Goal: Transaction & Acquisition: Purchase product/service

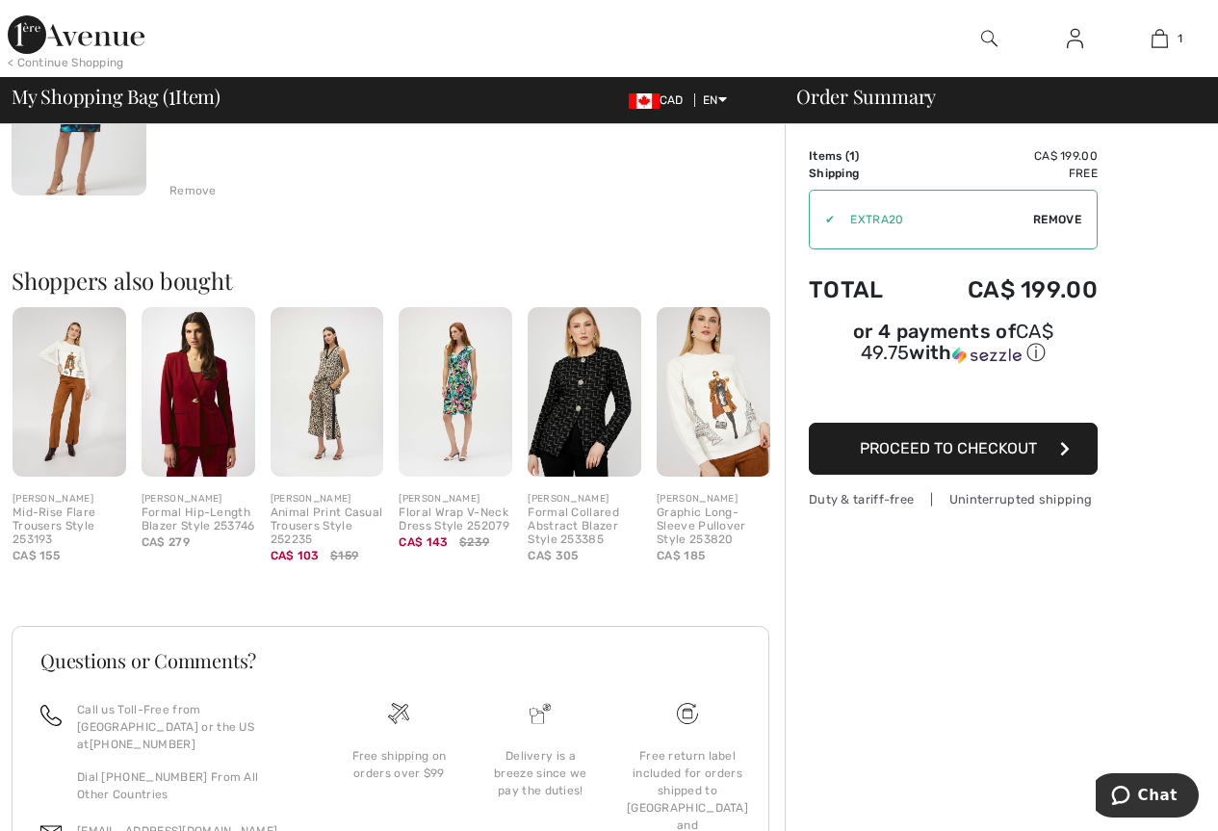
scroll to position [421, 0]
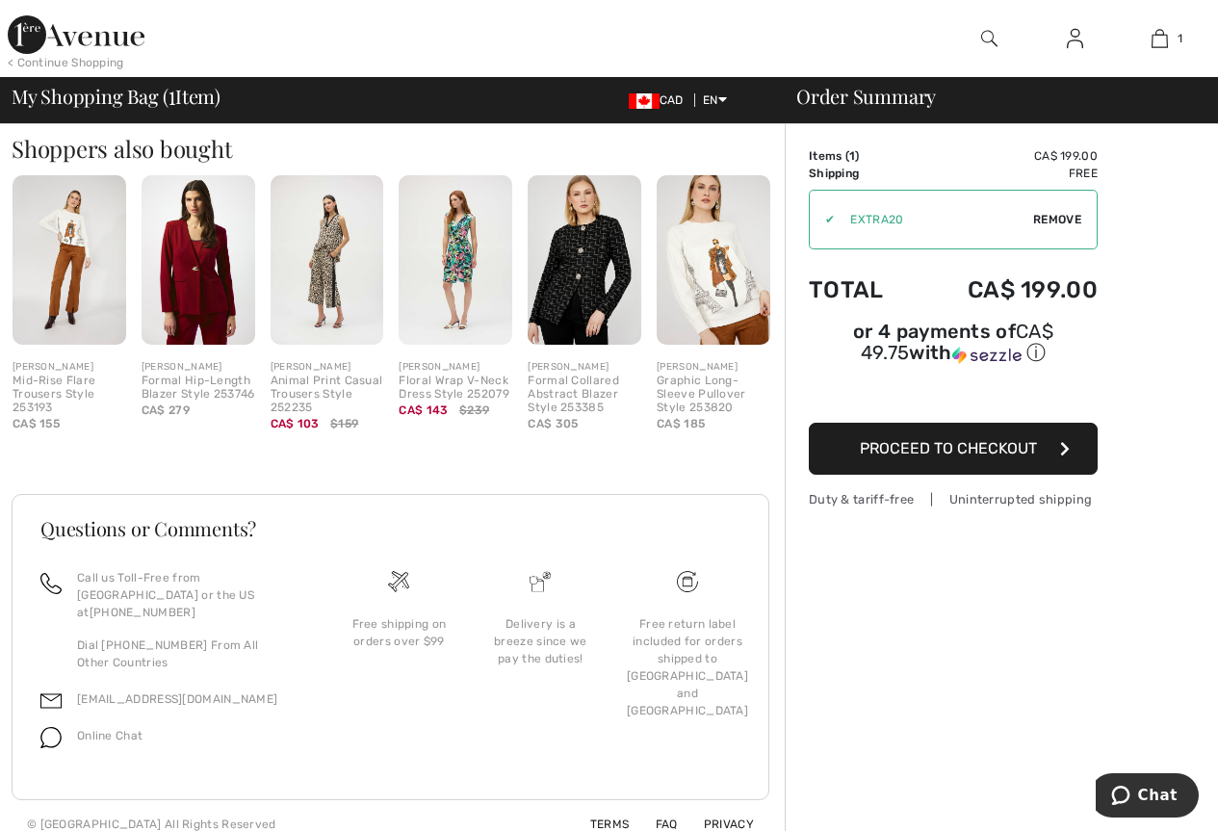
click at [864, 439] on span "Proceed to Checkout" at bounding box center [948, 448] width 177 height 18
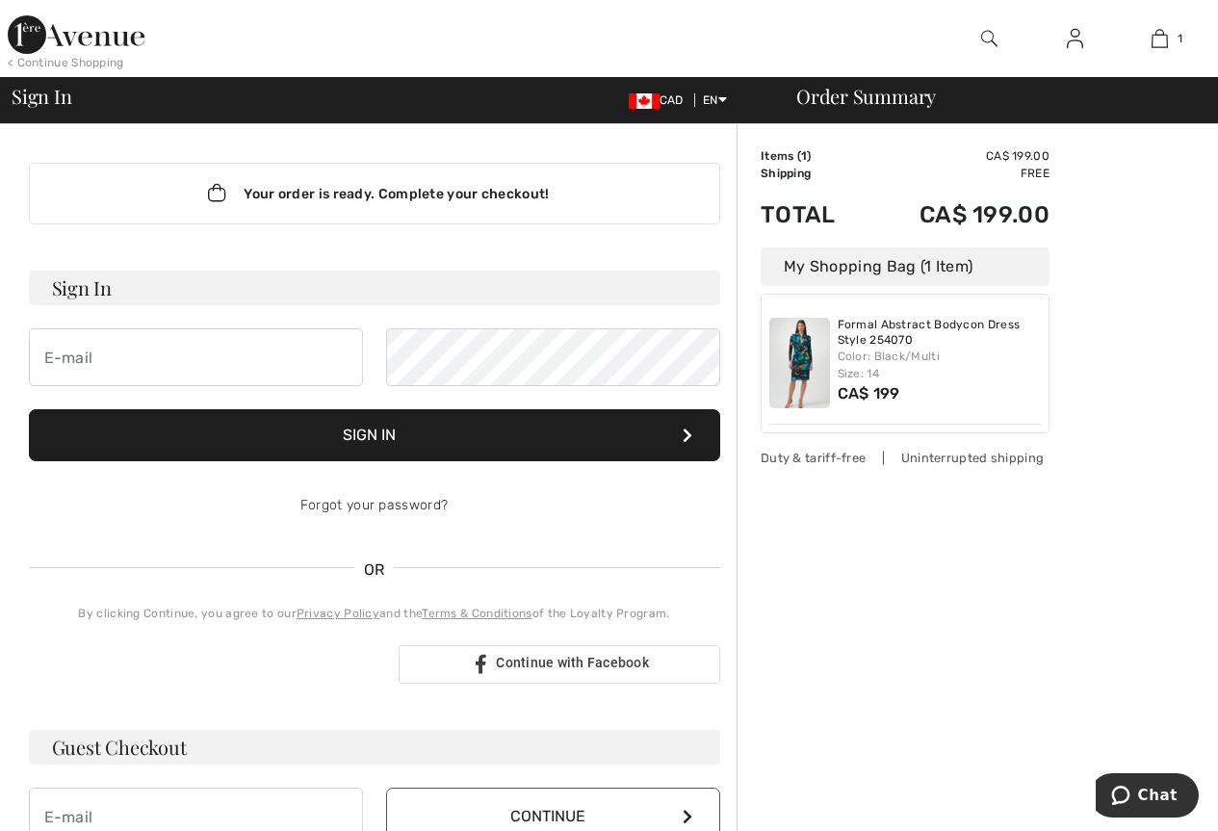
click at [292, 439] on button "Sign In" at bounding box center [375, 435] width 692 height 52
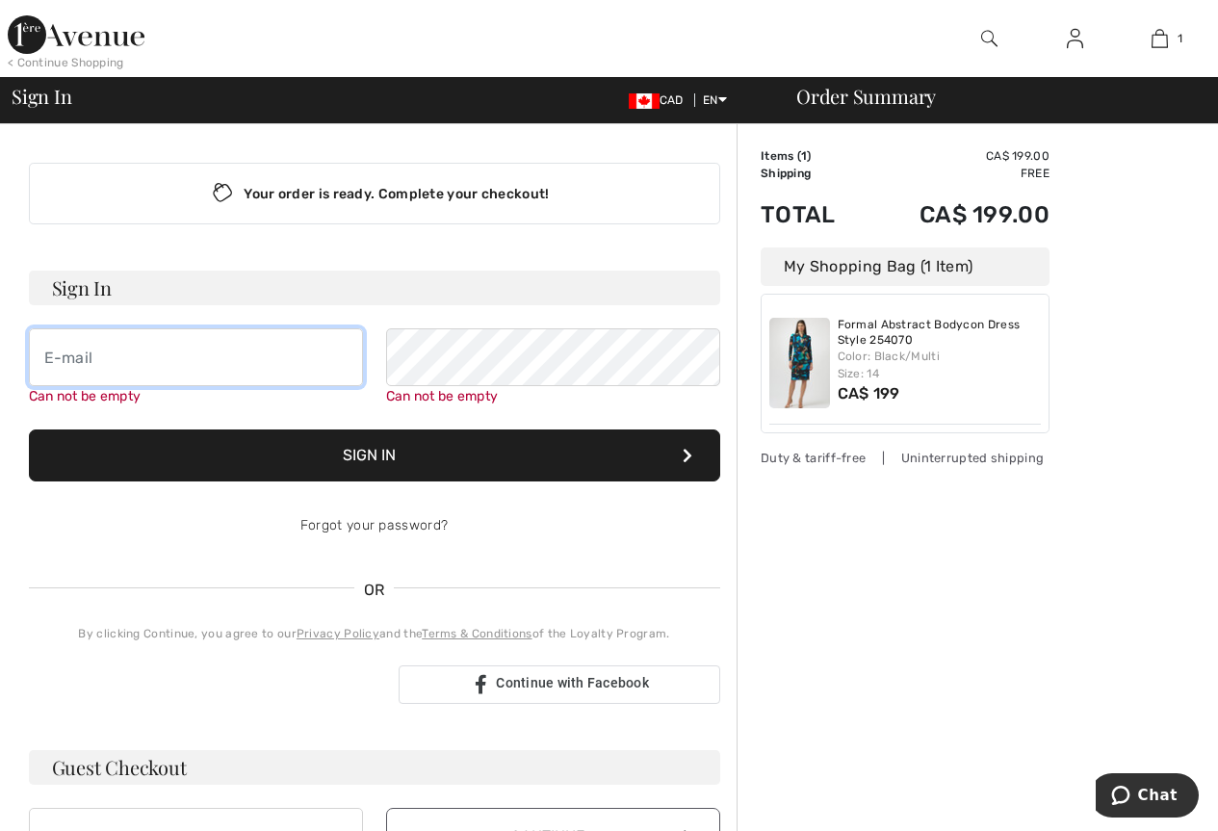
click at [137, 364] on input "email" at bounding box center [196, 357] width 334 height 58
type input "[EMAIL_ADDRESS][PERSON_NAME][DOMAIN_NAME]"
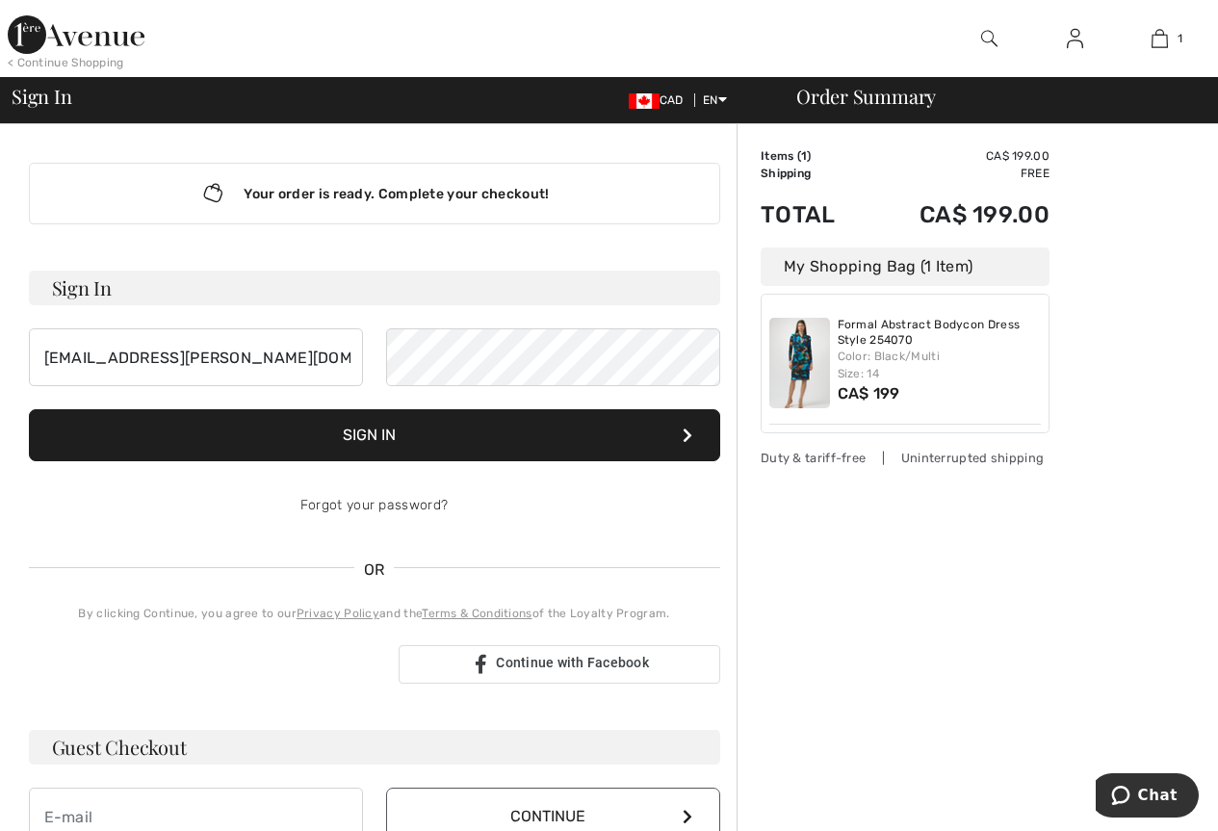
click at [932, 653] on div "Order Summary Details Items ( 1 ) CA$ 199.00 Promo code CA$ 0.00 Shipping Free …" at bounding box center [978, 693] width 482 height 1138
click at [512, 432] on button "Sign In" at bounding box center [375, 435] width 692 height 52
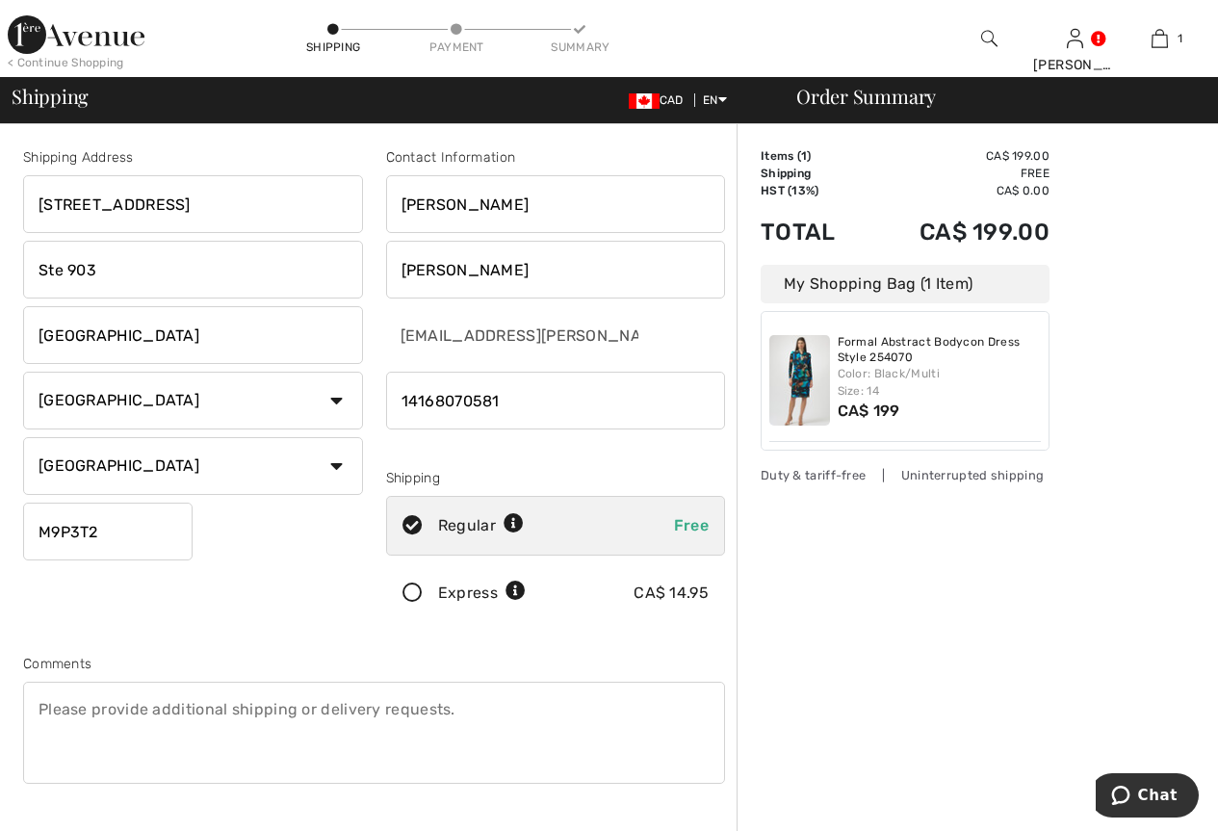
scroll to position [289, 0]
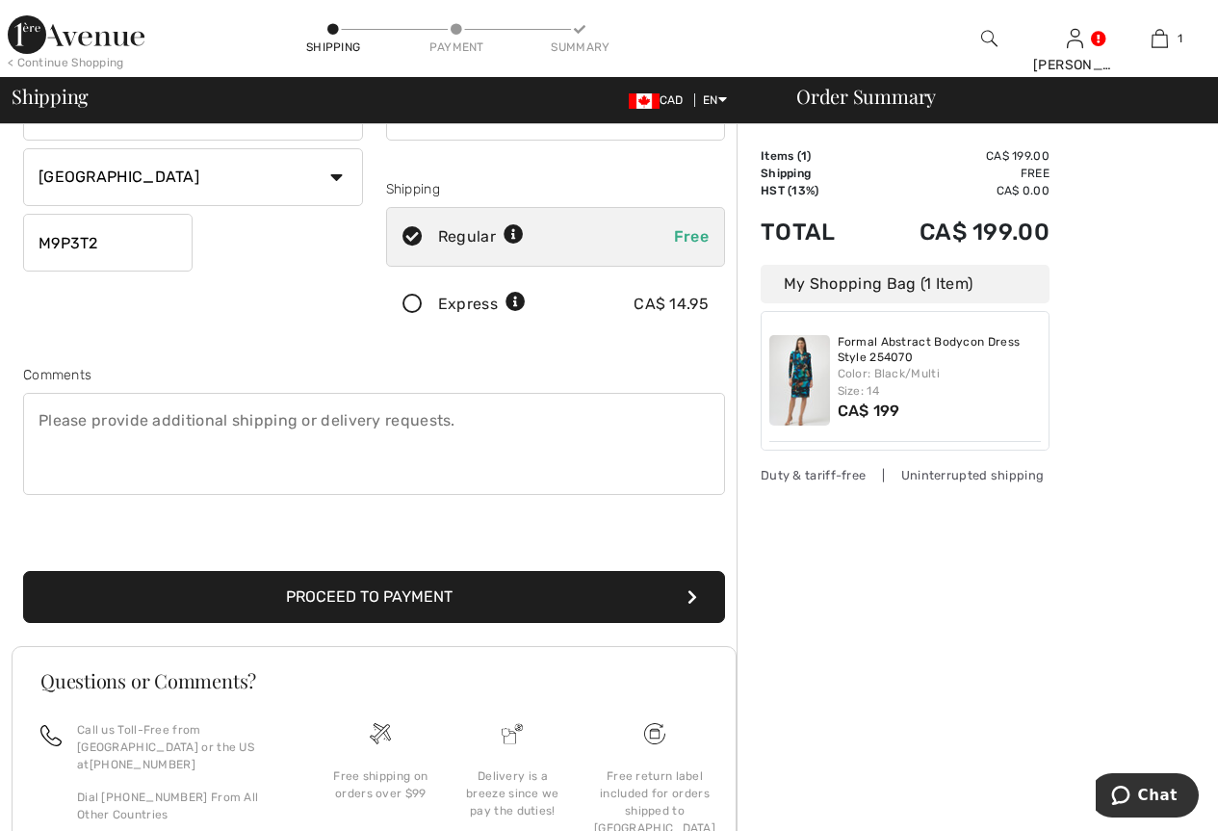
click at [553, 600] on button "Proceed to Payment" at bounding box center [374, 597] width 702 height 52
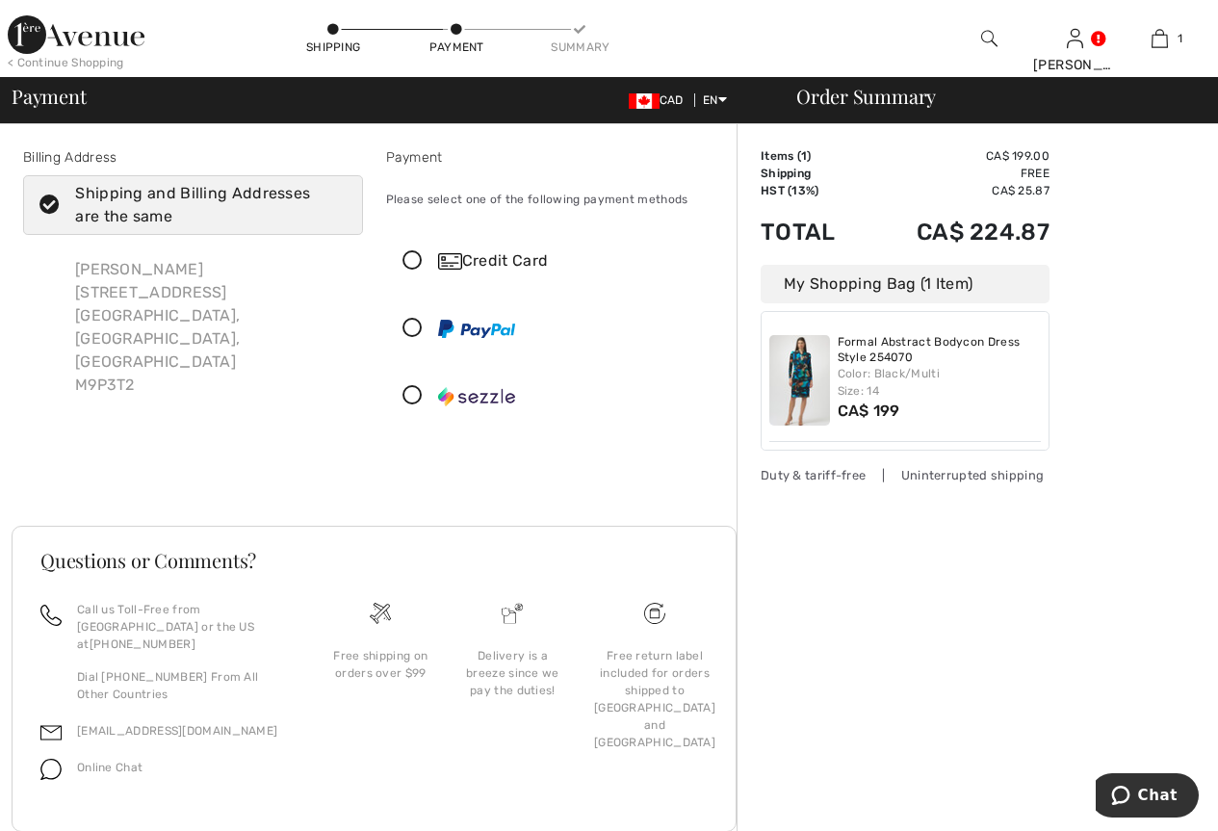
click at [411, 265] on icon at bounding box center [412, 261] width 51 height 20
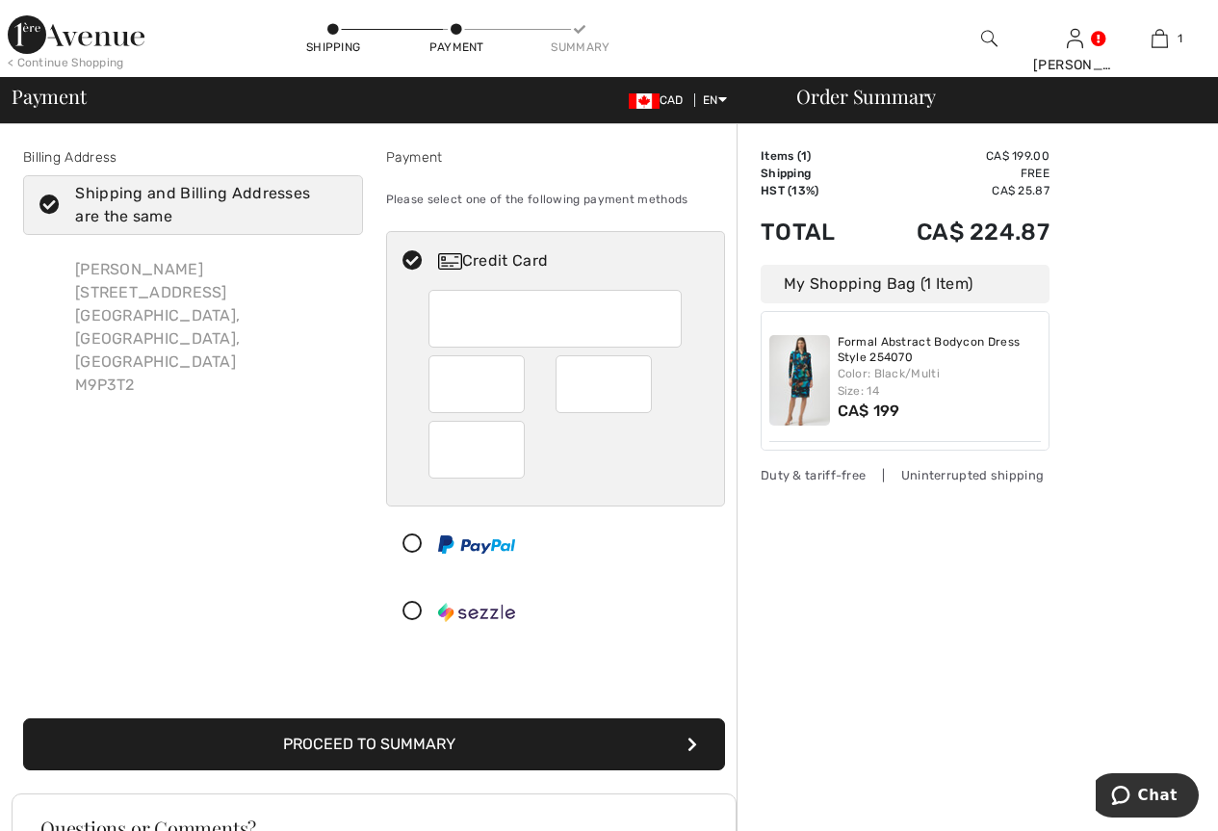
click at [429, 745] on button "Proceed to Summary" at bounding box center [374, 745] width 702 height 52
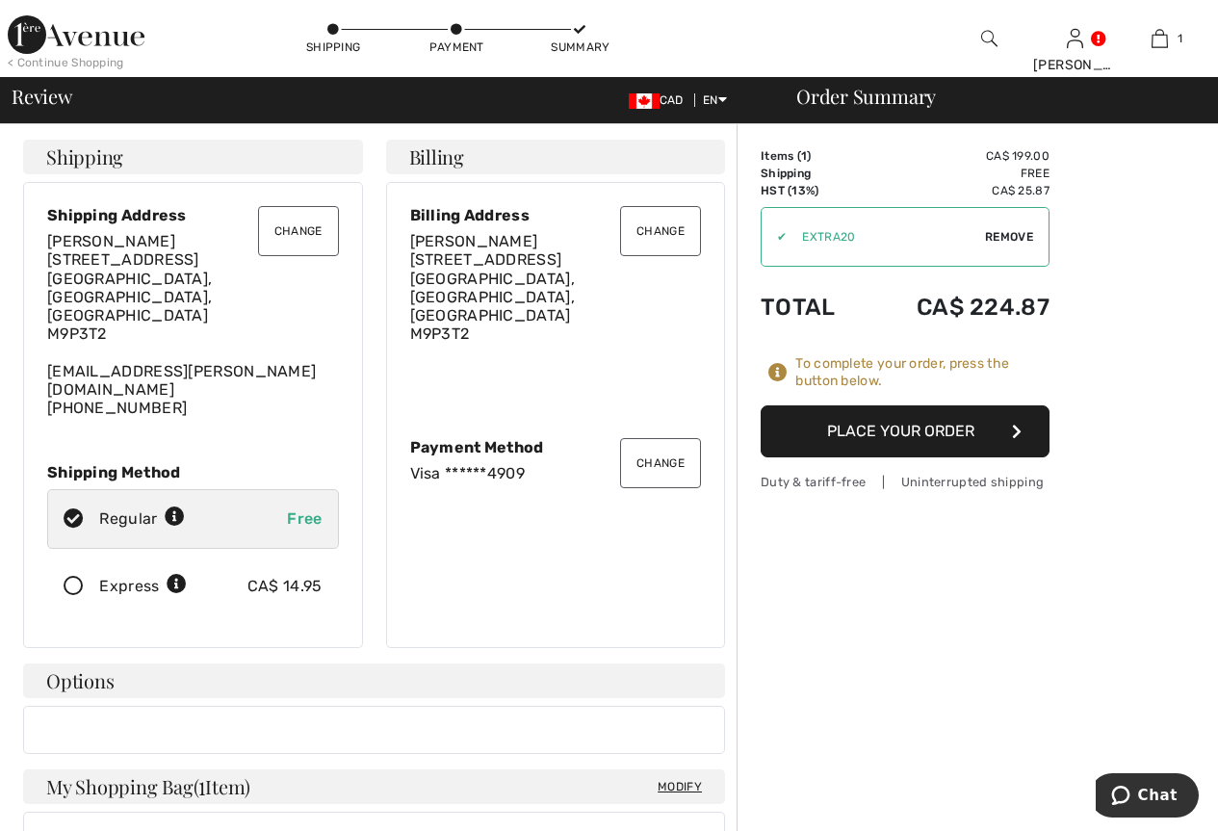
click at [900, 435] on button "Place Your Order" at bounding box center [905, 432] width 289 height 52
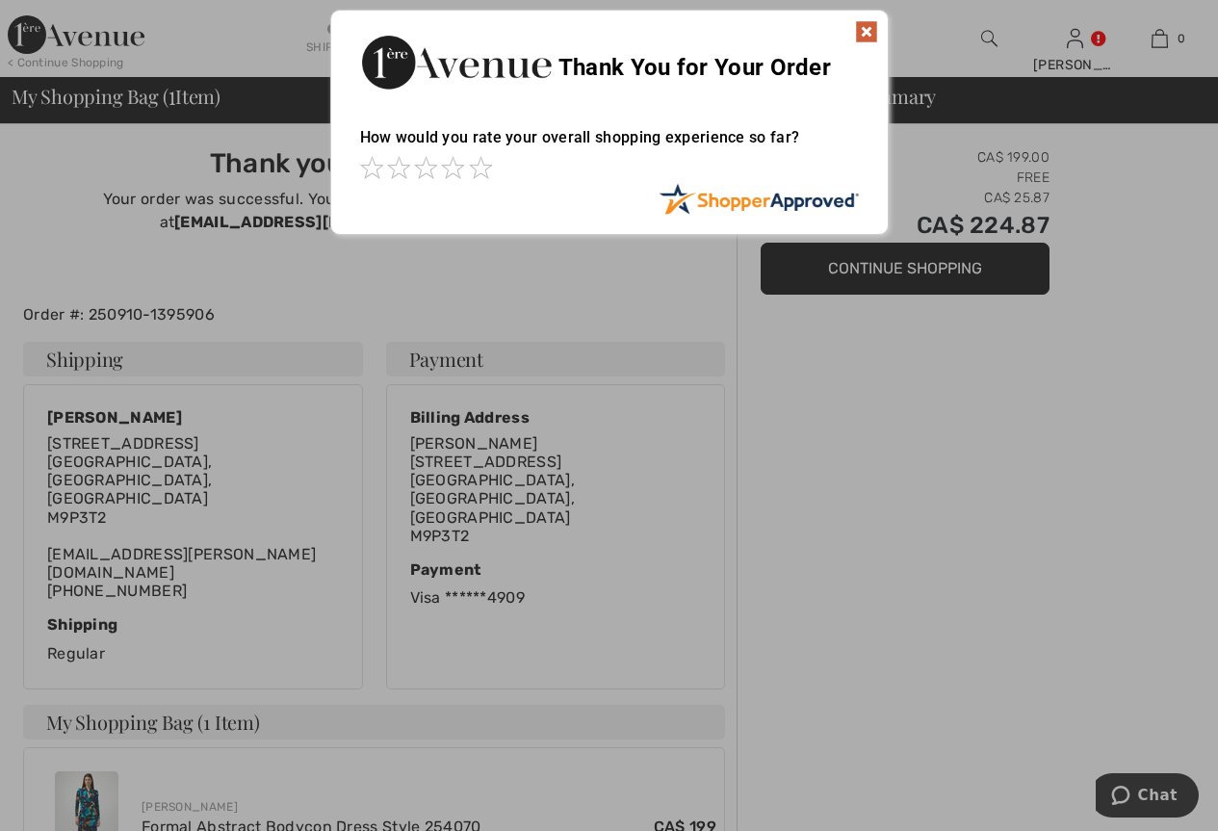
click at [869, 33] on img at bounding box center [866, 31] width 23 height 23
